Goal: Check status

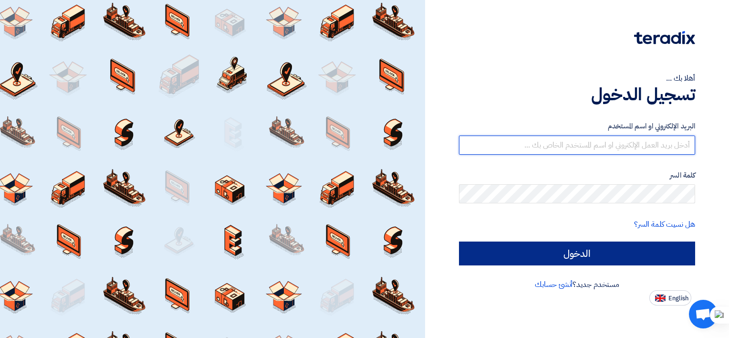
type input "[EMAIL_ADDRESS][DOMAIN_NAME]"
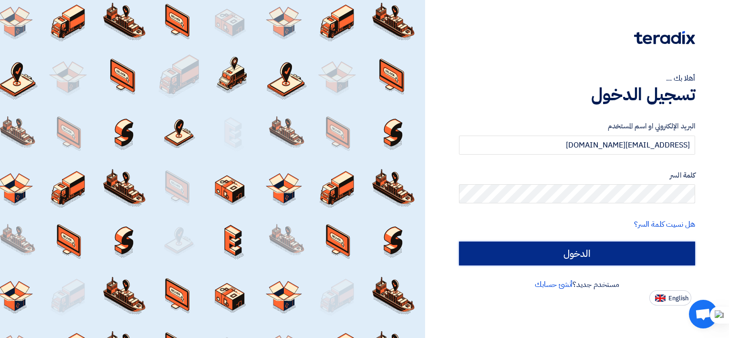
click at [578, 247] on input "الدخول" at bounding box center [577, 254] width 236 height 24
type input "Sign in"
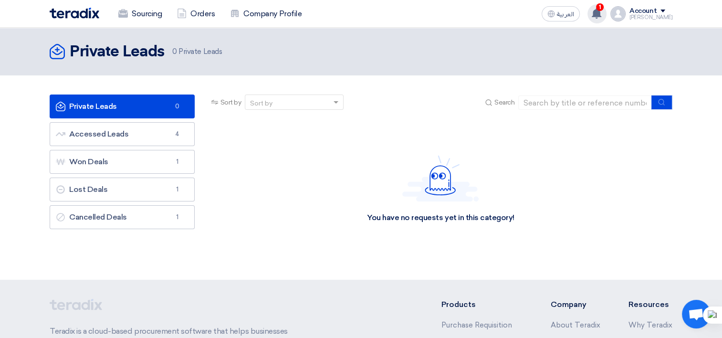
click at [601, 14] on use at bounding box center [597, 13] width 10 height 11
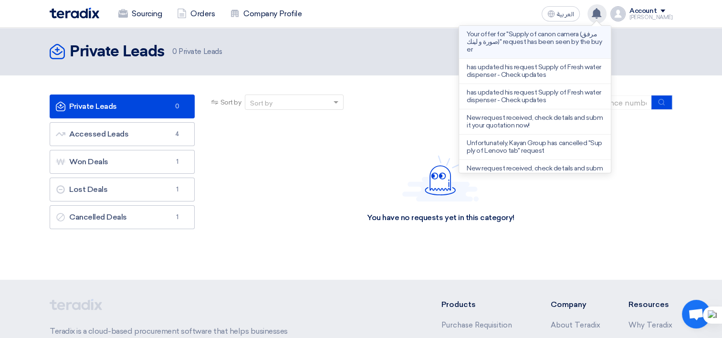
click at [558, 36] on p "Your offer for "Supply of canon camera (مرفق صورة و لينك)" request has been see…" at bounding box center [535, 42] width 137 height 23
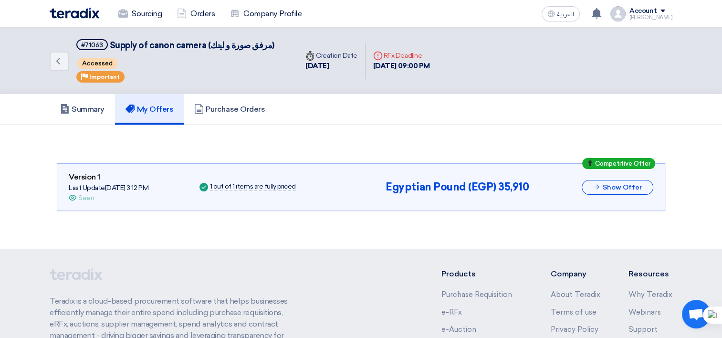
scroll to position [17, 0]
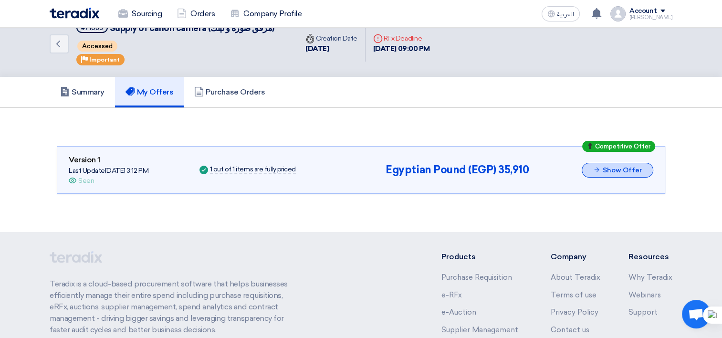
click at [634, 173] on button "Show Offer" at bounding box center [618, 170] width 72 height 15
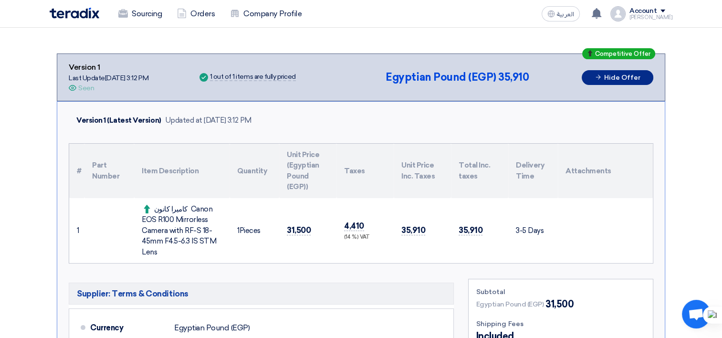
scroll to position [113, 0]
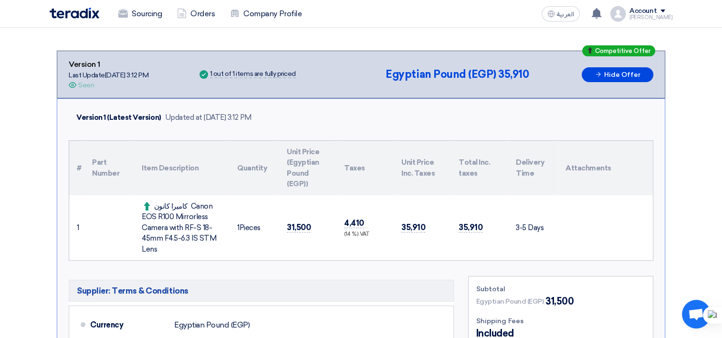
drag, startPoint x: 187, startPoint y: 205, endPoint x: 222, endPoint y: 246, distance: 53.9
click at [222, 246] on td "كاميرا كانون Canon EOS R100 Mirrorless Camera with RF-S 18-45mm F4.5-6.3 IS STM…" at bounding box center [181, 227] width 95 height 65
drag, startPoint x: 222, startPoint y: 246, endPoint x: 207, endPoint y: 237, distance: 17.4
copy div "Canon EOS R100 Mirrorless Camera with RF-S 18-45mm F4.5-6.3 IS STM Lens"
